Goal: Information Seeking & Learning: Learn about a topic

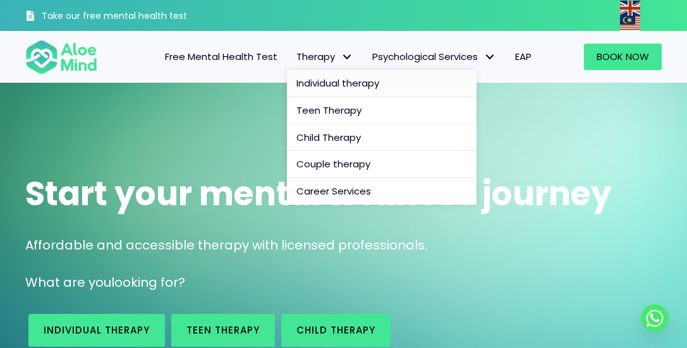
click at [307, 73] on link "Individual therapy" at bounding box center [382, 83] width 190 height 27
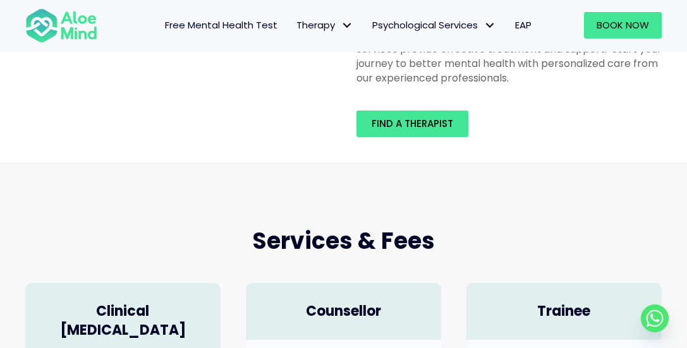
scroll to position [239, 0]
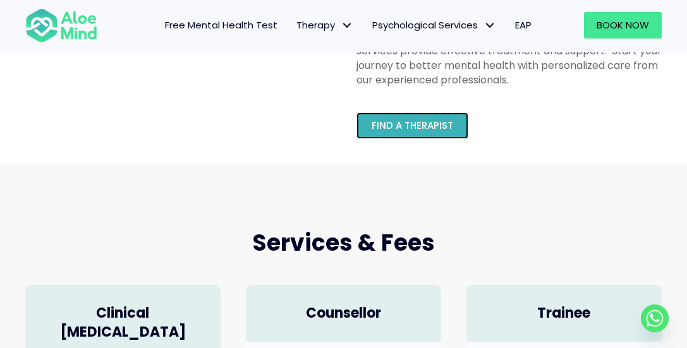
click at [448, 129] on span "Find a therapist" at bounding box center [413, 125] width 82 height 13
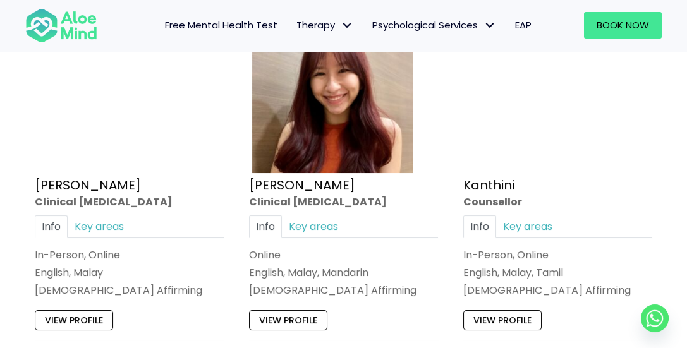
scroll to position [1619, 0]
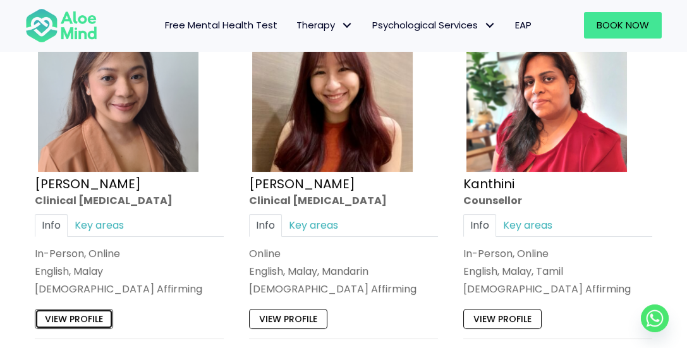
click at [101, 309] on link "View profile" at bounding box center [74, 319] width 78 height 20
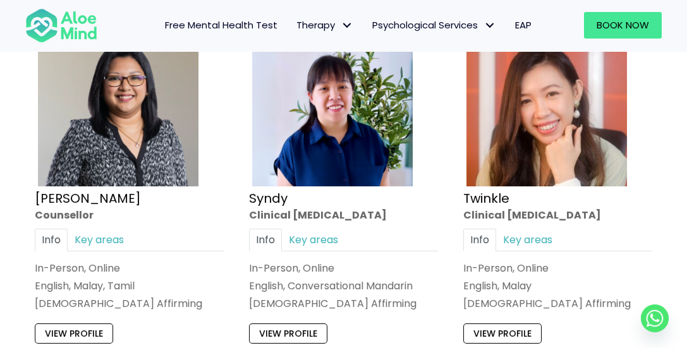
scroll to position [2925, 0]
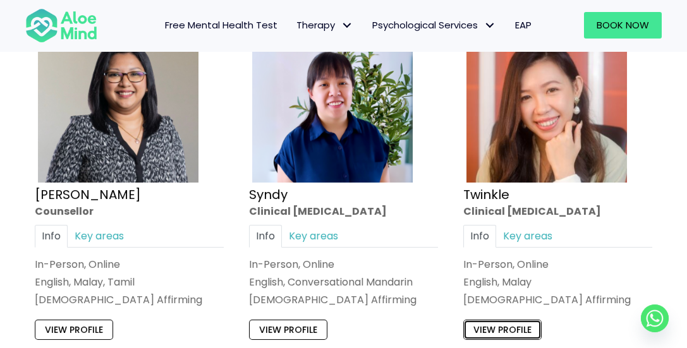
click at [489, 320] on link "View profile" at bounding box center [502, 330] width 78 height 20
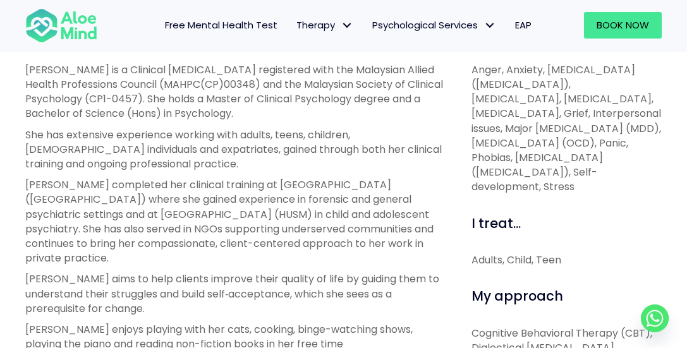
scroll to position [490, 0]
click at [336, 209] on p "Hanna completed her clinical training at Hospital Bahagia Ulu Kinta (HBUK) wher…" at bounding box center [234, 221] width 418 height 88
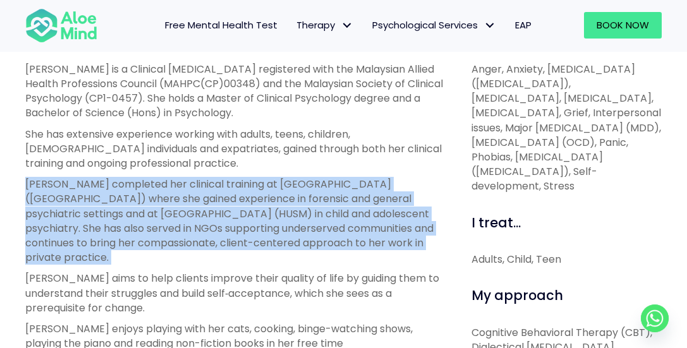
click at [336, 209] on p "Hanna completed her clinical training at Hospital Bahagia Ulu Kinta (HBUK) wher…" at bounding box center [234, 221] width 418 height 88
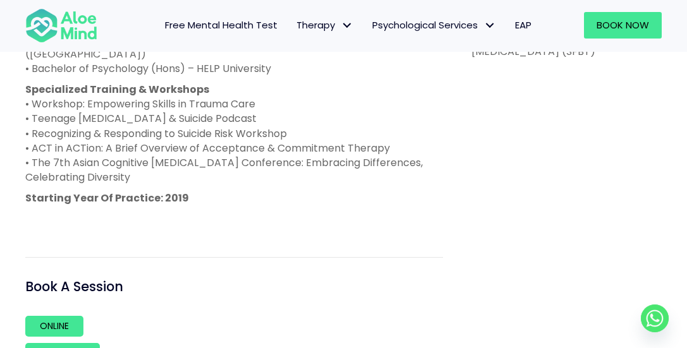
scroll to position [887, 0]
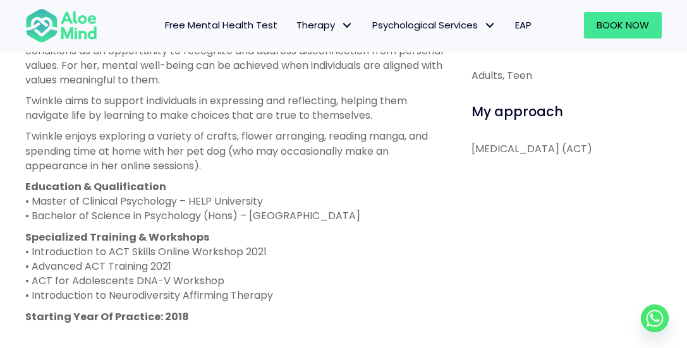
scroll to position [725, 0]
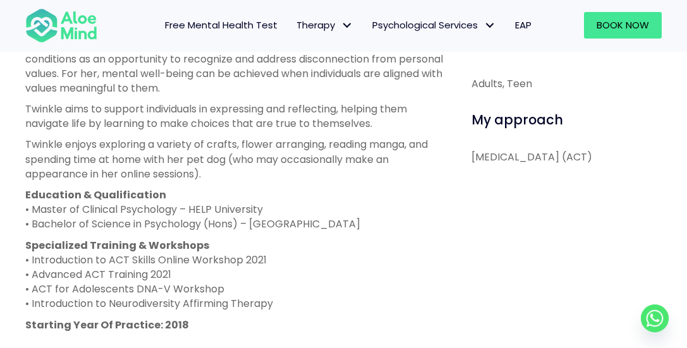
click at [325, 160] on p "Twinkle enjoys exploring a variety of crafts, flower arranging, reading manga, …" at bounding box center [234, 159] width 418 height 44
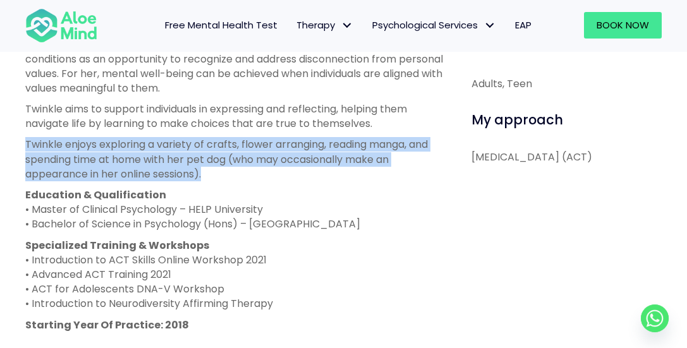
click at [325, 160] on p "Twinkle enjoys exploring a variety of crafts, flower arranging, reading manga, …" at bounding box center [234, 159] width 418 height 44
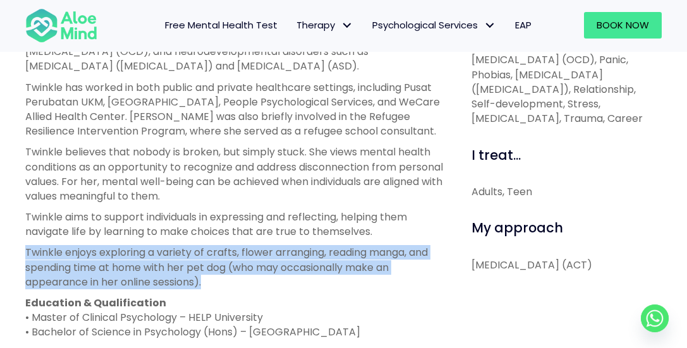
scroll to position [616, 0]
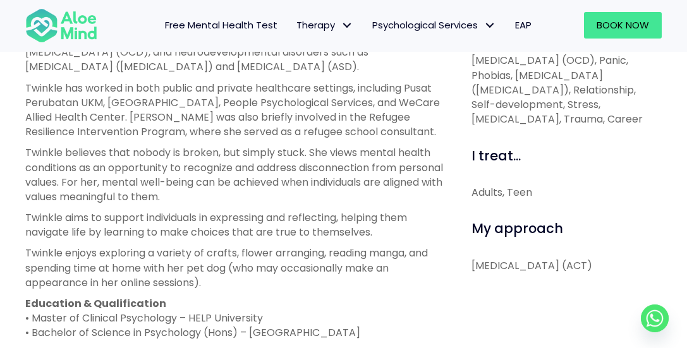
click at [338, 115] on p "Twinkle has worked in both public and private healthcare settings, including Pu…" at bounding box center [234, 110] width 418 height 59
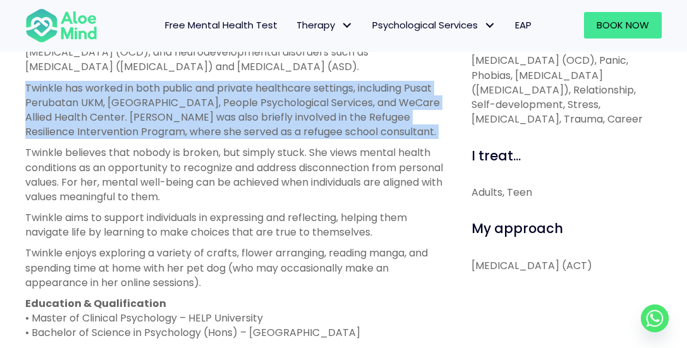
click at [338, 115] on p "Twinkle has worked in both public and private healthcare settings, including Pu…" at bounding box center [234, 110] width 418 height 59
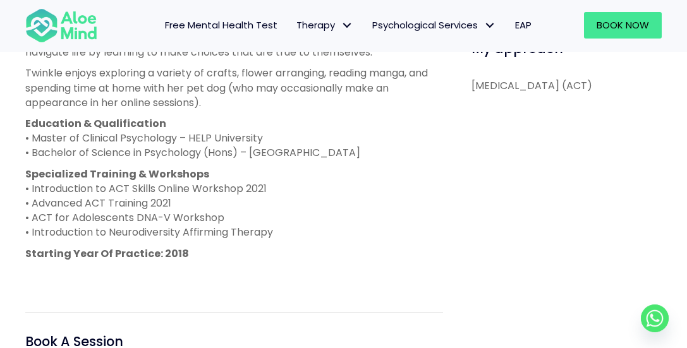
scroll to position [800, 0]
